Goal: Task Accomplishment & Management: Manage account settings

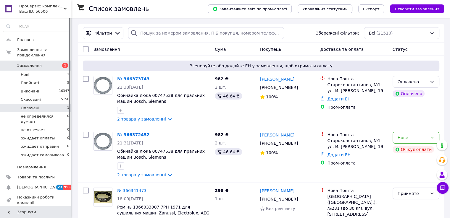
click at [48, 104] on li "Оплачені 1" at bounding box center [36, 108] width 73 height 8
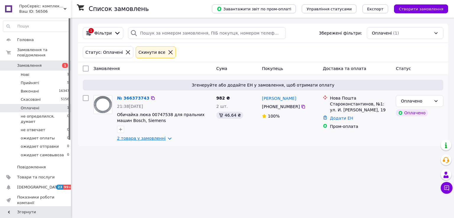
click at [144, 139] on link "2 товара у замовленні" at bounding box center [141, 138] width 49 height 5
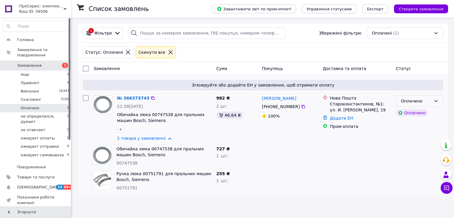
click at [412, 101] on div "Оплачено" at bounding box center [416, 101] width 30 height 7
click at [411, 111] on li "Прийнято" at bounding box center [419, 113] width 47 height 11
click at [43, 71] on li "Нові 1" at bounding box center [36, 75] width 73 height 8
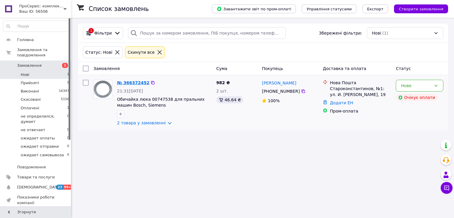
click at [135, 84] on link "№ 366372452" at bounding box center [133, 82] width 32 height 5
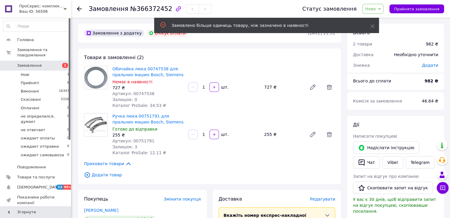
click at [375, 10] on span "Нове" at bounding box center [370, 9] width 11 height 5
click at [389, 37] on li "Скасовано" at bounding box center [390, 38] width 56 height 9
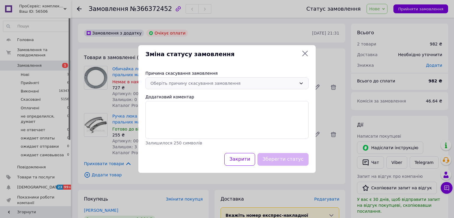
click at [205, 82] on div "Оберіть причину скасування замовлення" at bounding box center [223, 83] width 146 height 7
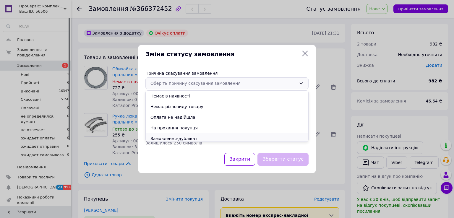
click at [183, 138] on li "Замовлення-дублікат" at bounding box center [227, 138] width 163 height 11
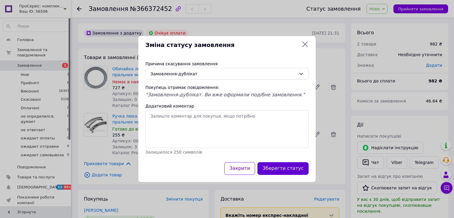
click at [284, 167] on button "Зберегти статус" at bounding box center [282, 168] width 51 height 13
